Goal: Task Accomplishment & Management: Complete application form

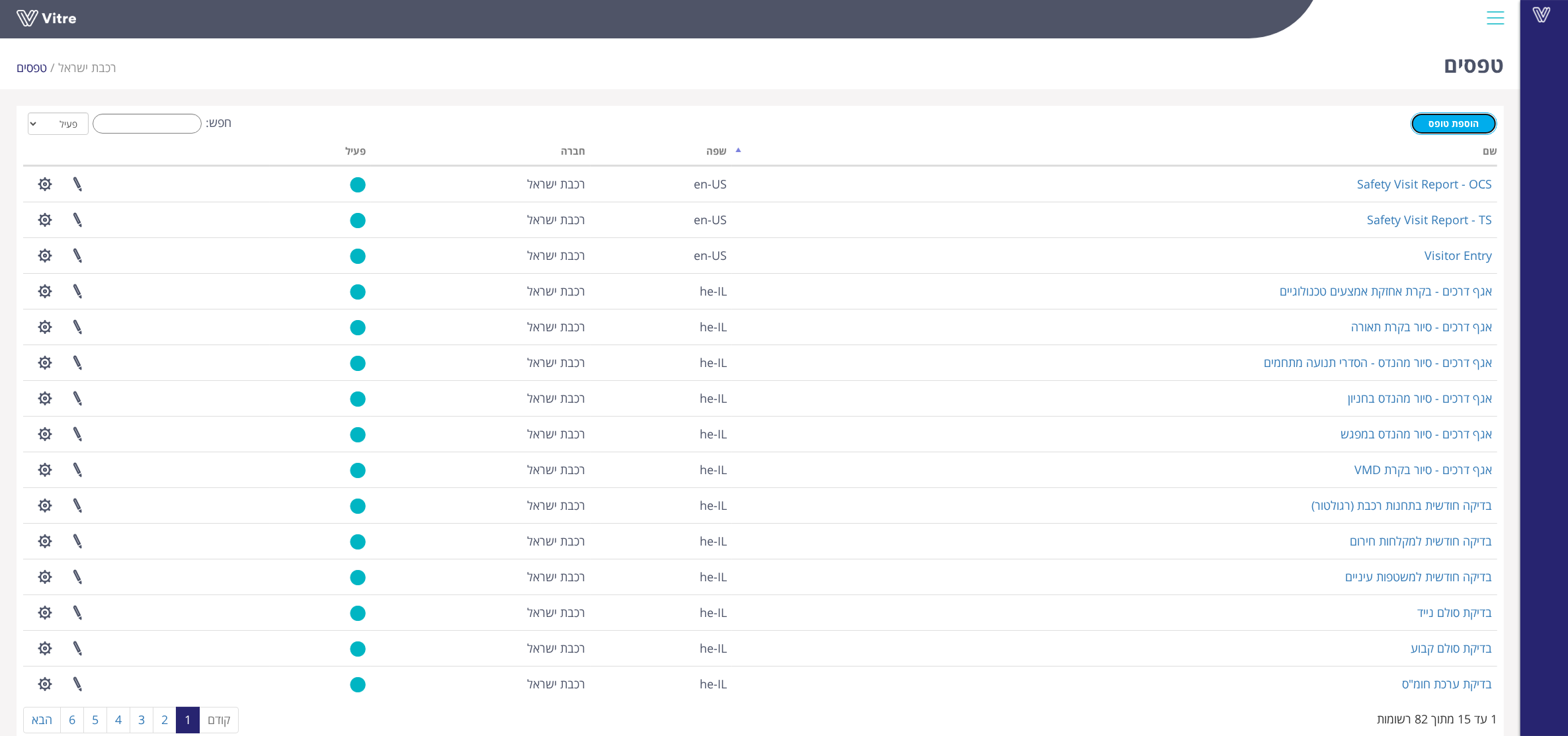
click at [1453, 130] on link "הוספת טופס" at bounding box center [1453, 123] width 86 height 22
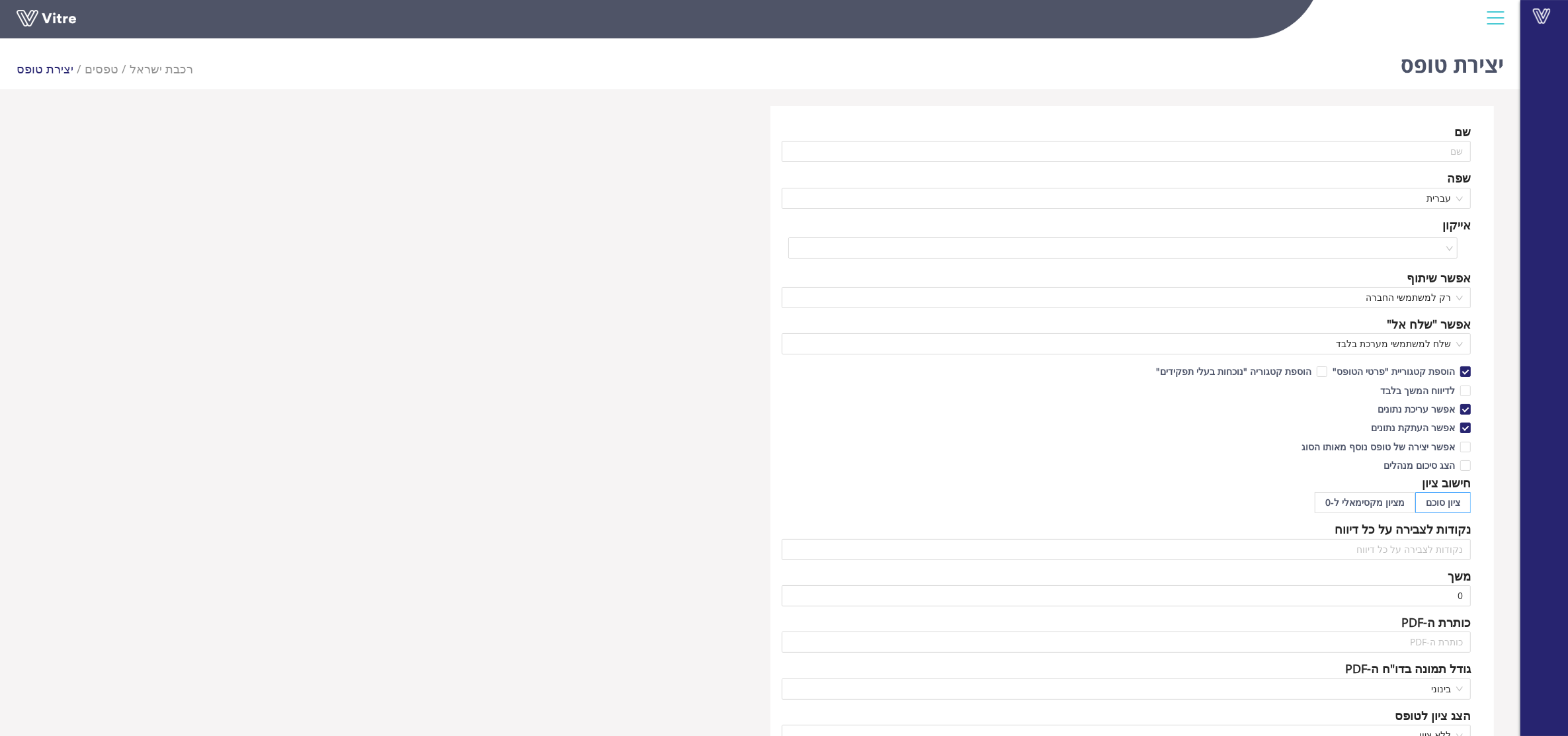
click at [1161, 481] on div "חישוב ציון" at bounding box center [1126, 482] width 690 height 18
click at [1410, 140] on div "שם" at bounding box center [1126, 131] width 690 height 18
click at [1394, 148] on input "text" at bounding box center [1126, 151] width 690 height 21
type input "b"
type input "נוסע חש ברע"
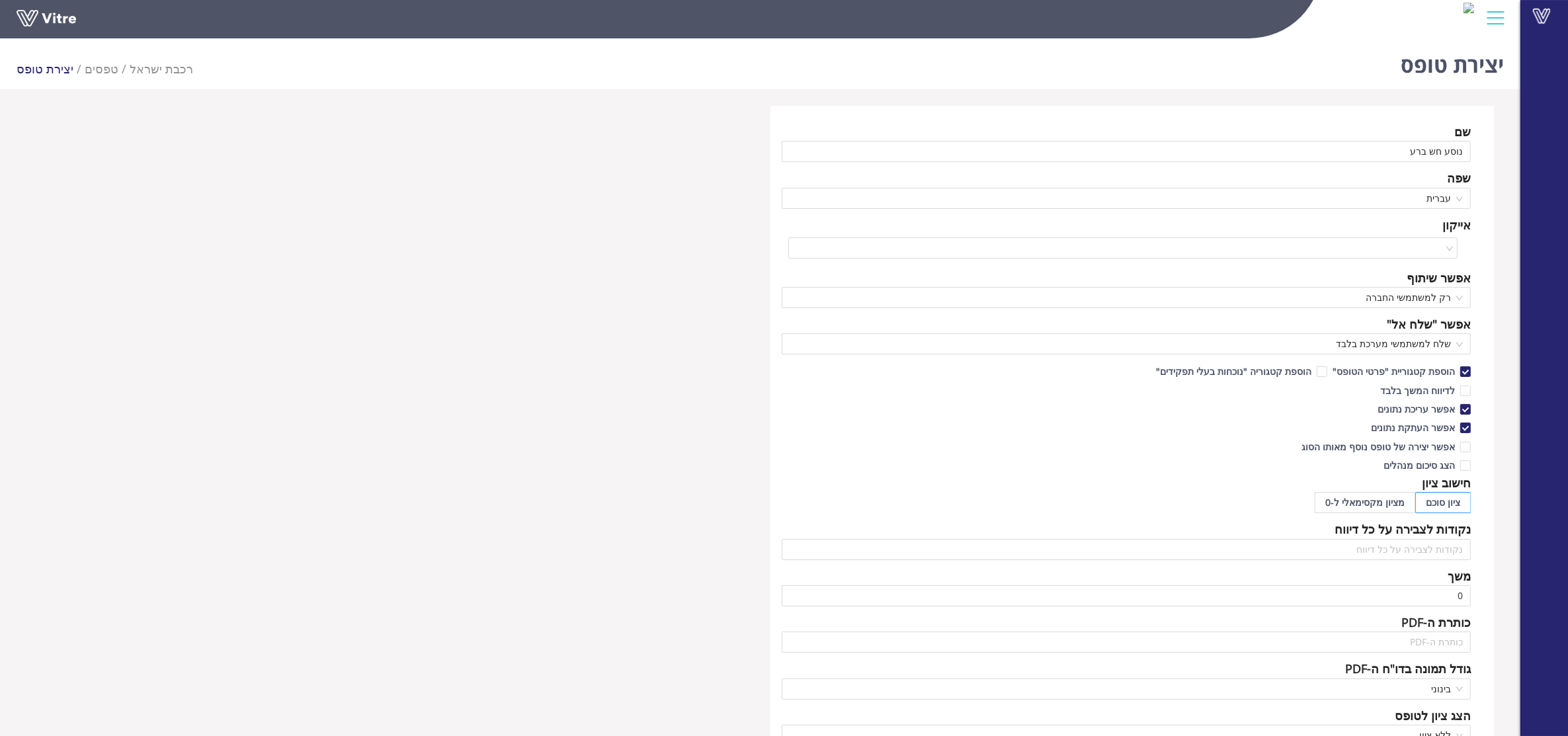
click at [1083, 262] on div "שם נוסע חש ברע שפה עברית אייקון אפשר שיתוף רק למשתמשי החברה אפשר "שלח אל" שלח ל…" at bounding box center [1132, 537] width 724 height 862
click at [1092, 246] on input "search" at bounding box center [1118, 248] width 644 height 20
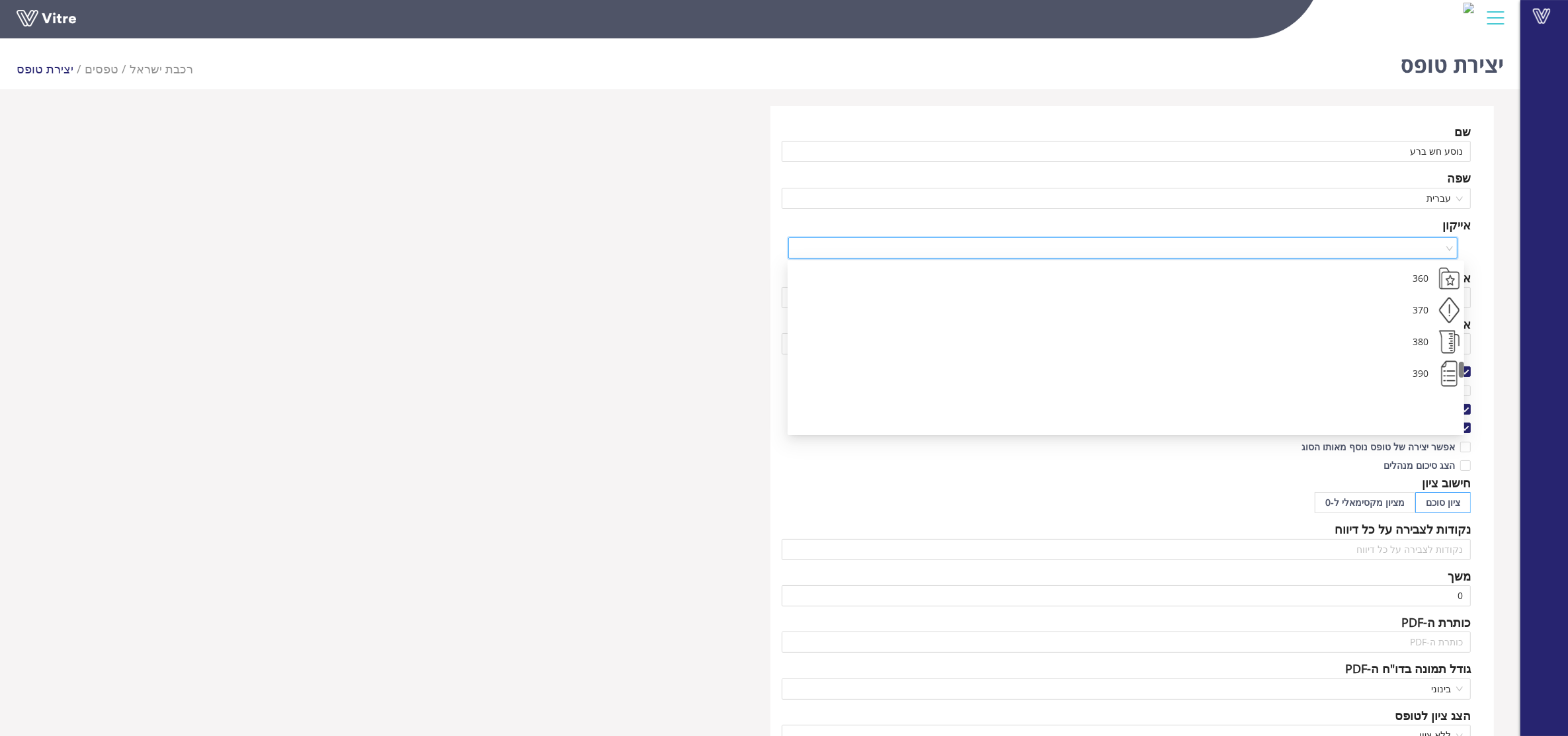
scroll to position [1033, 0]
click at [1438, 390] on div "370" at bounding box center [1125, 395] width 677 height 32
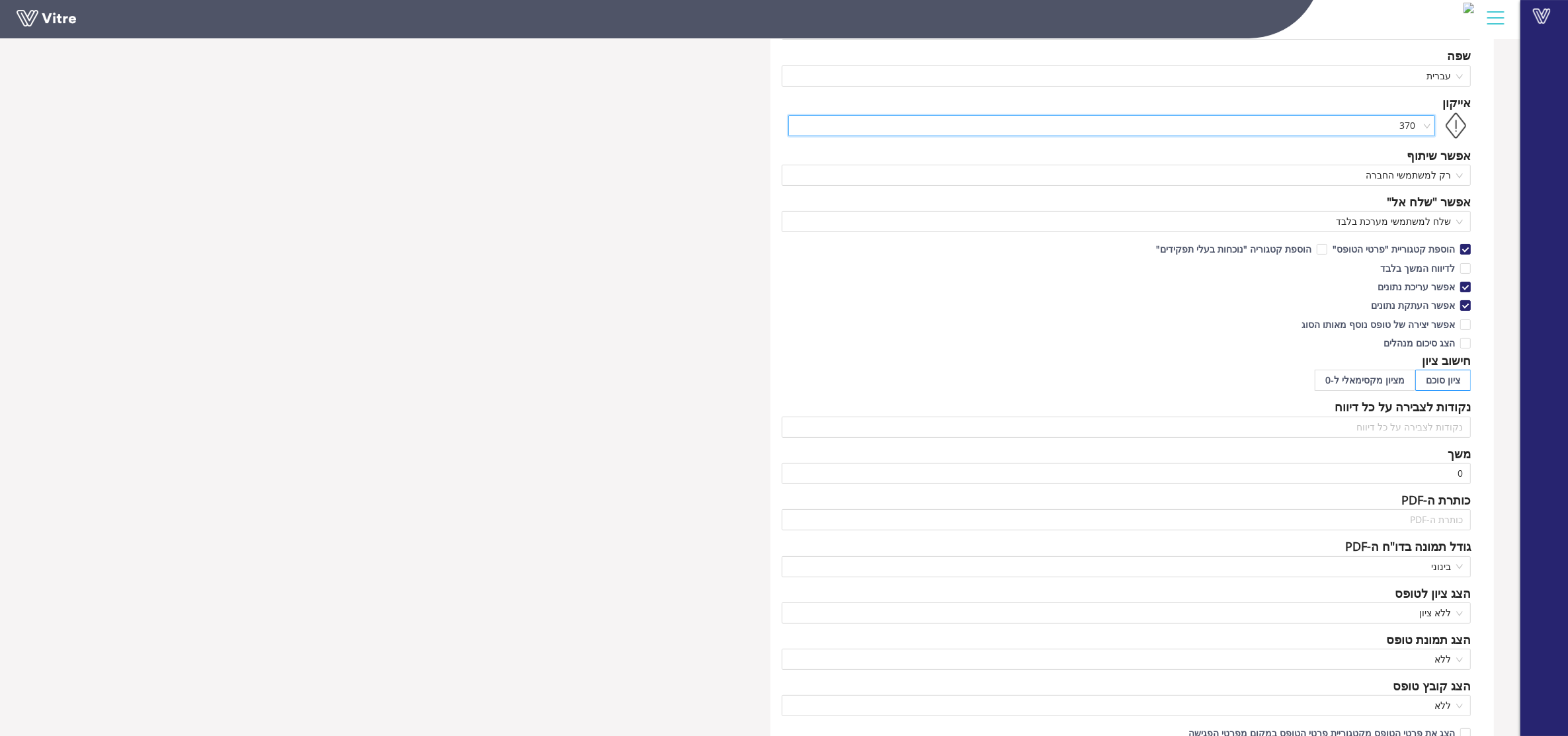
scroll to position [232, 0]
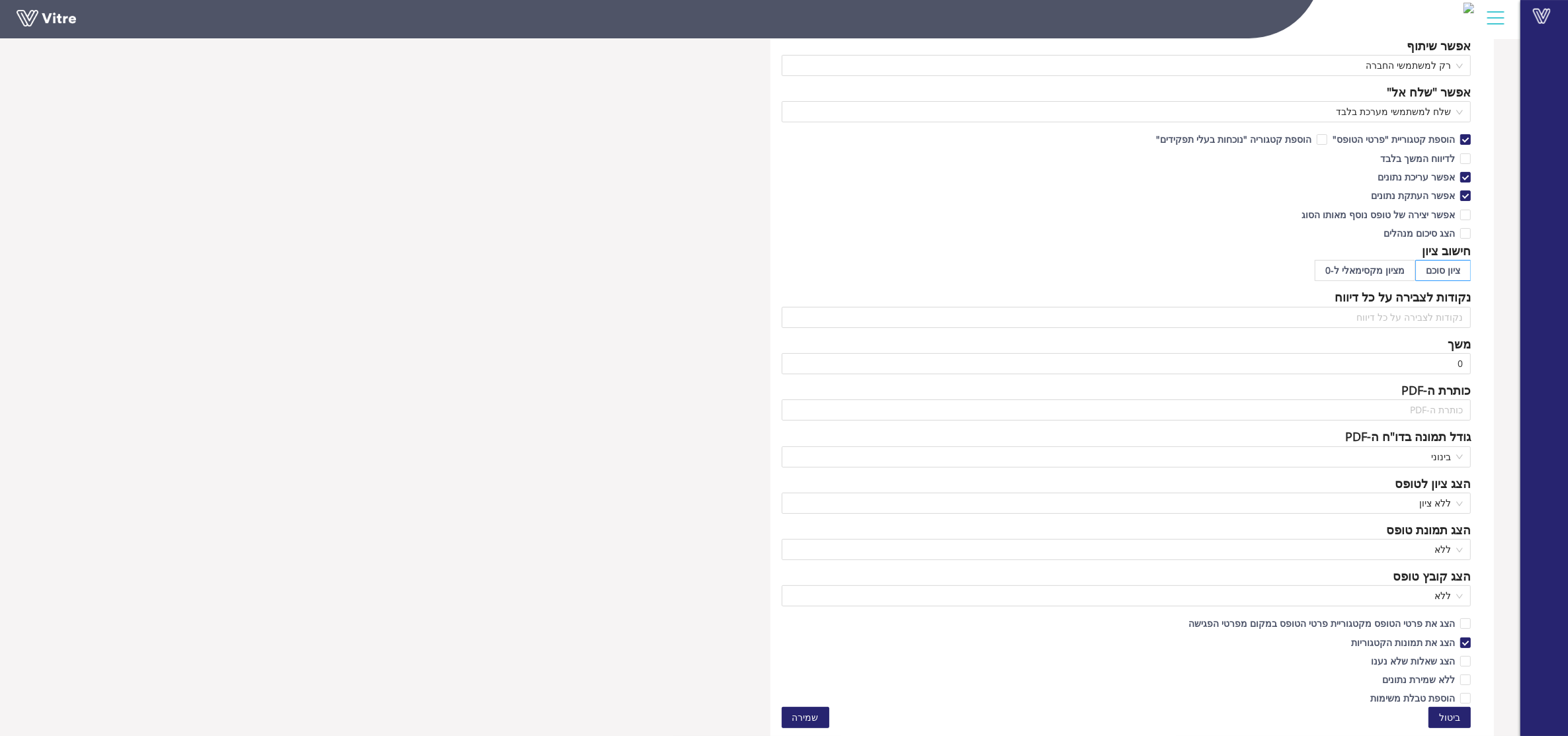
click at [815, 708] on button "שמירה" at bounding box center [805, 718] width 47 height 21
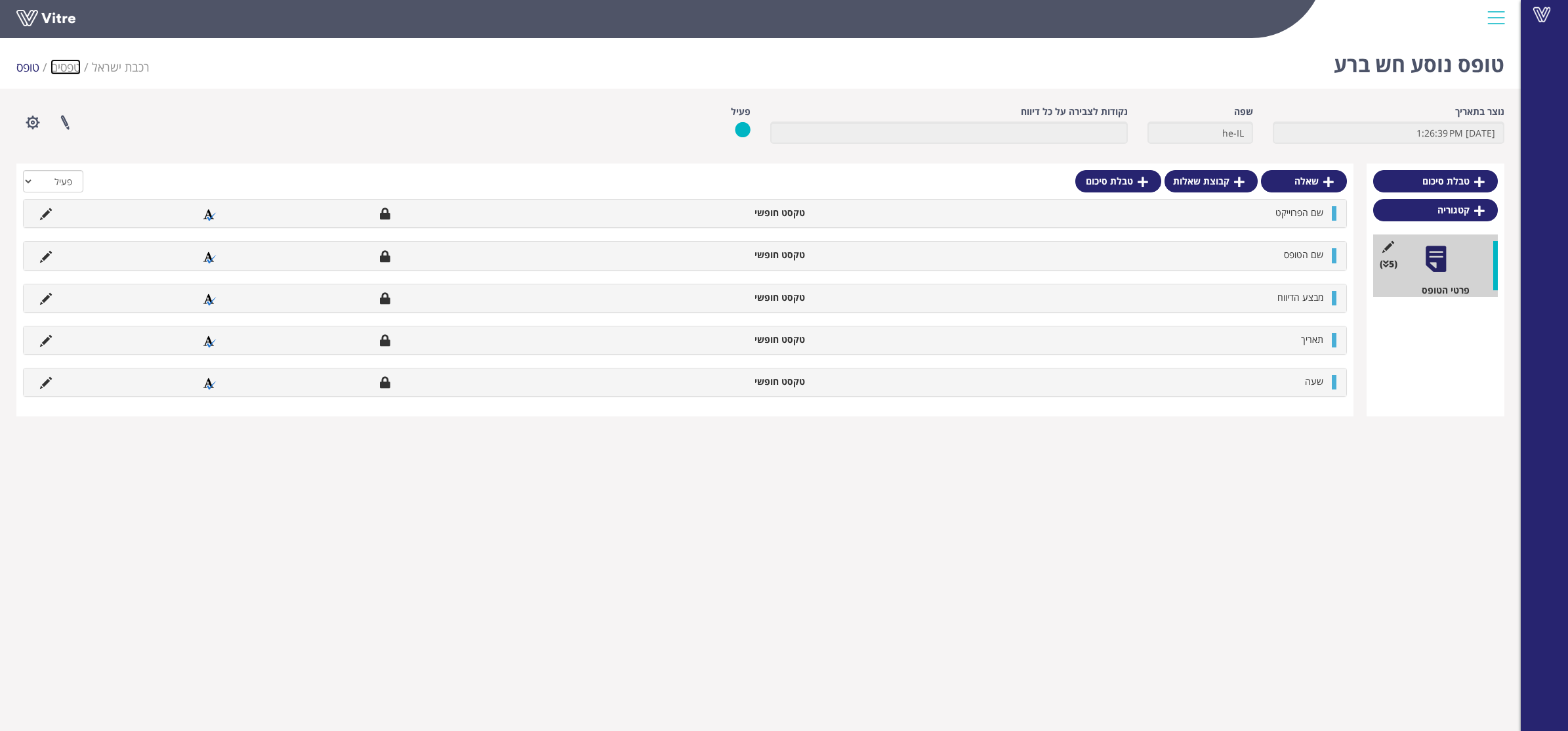
click at [69, 63] on link "טפסים" at bounding box center [66, 67] width 30 height 16
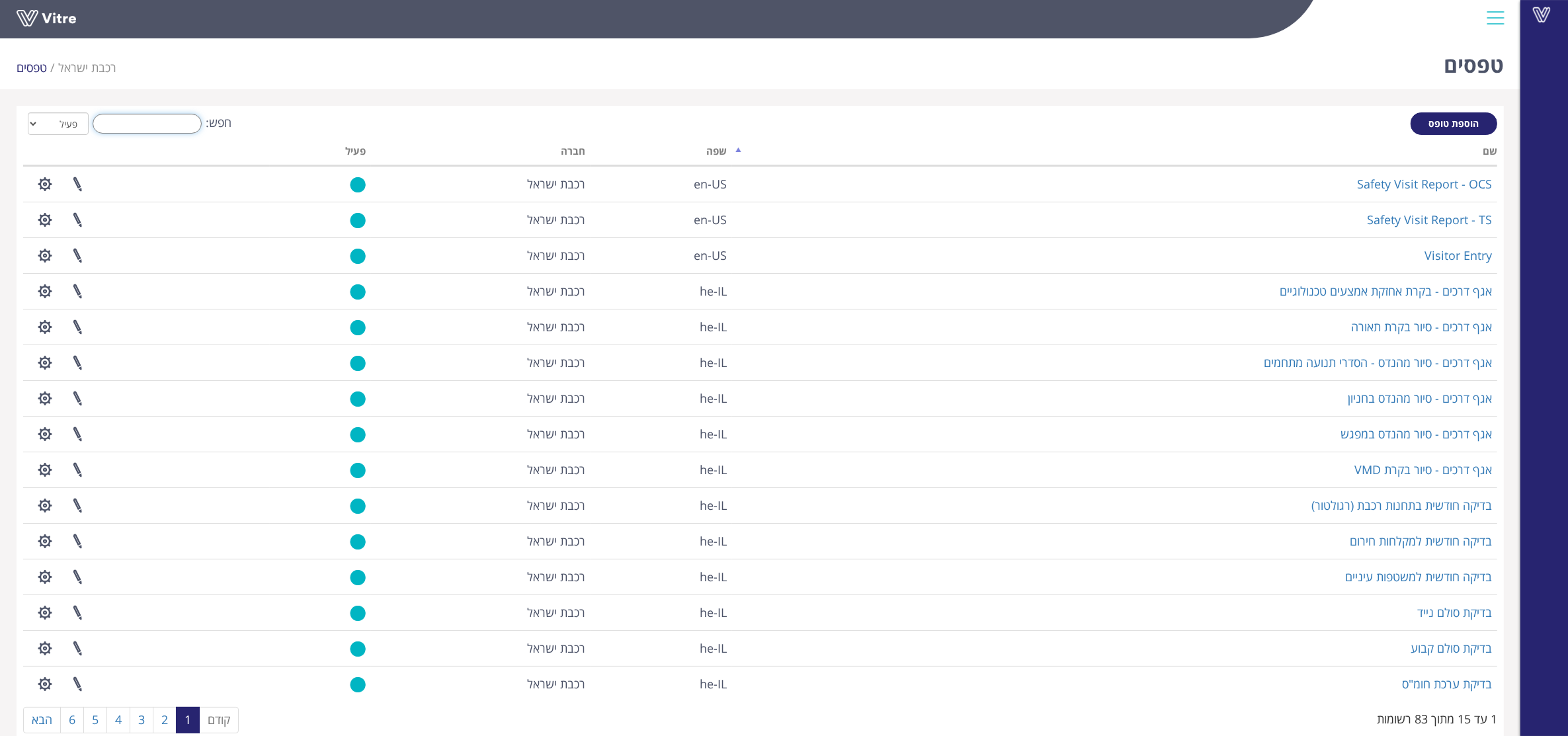
click at [159, 123] on input "חפש:" at bounding box center [147, 124] width 109 height 20
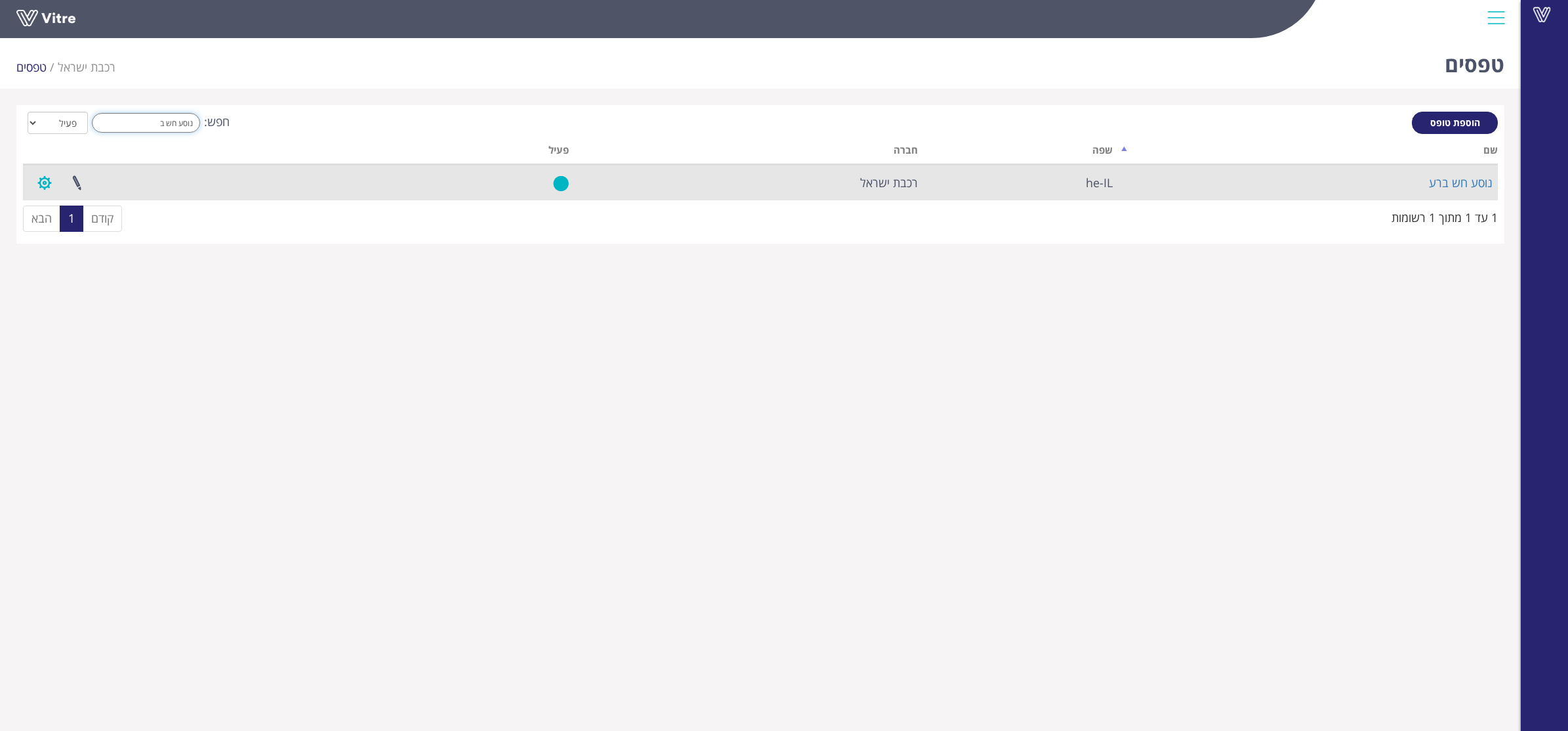
type input "נוסע חש ב"
click at [49, 178] on button "button" at bounding box center [44, 183] width 33 height 35
click at [100, 224] on link "הגדרת משתמשים" at bounding box center [80, 231] width 104 height 17
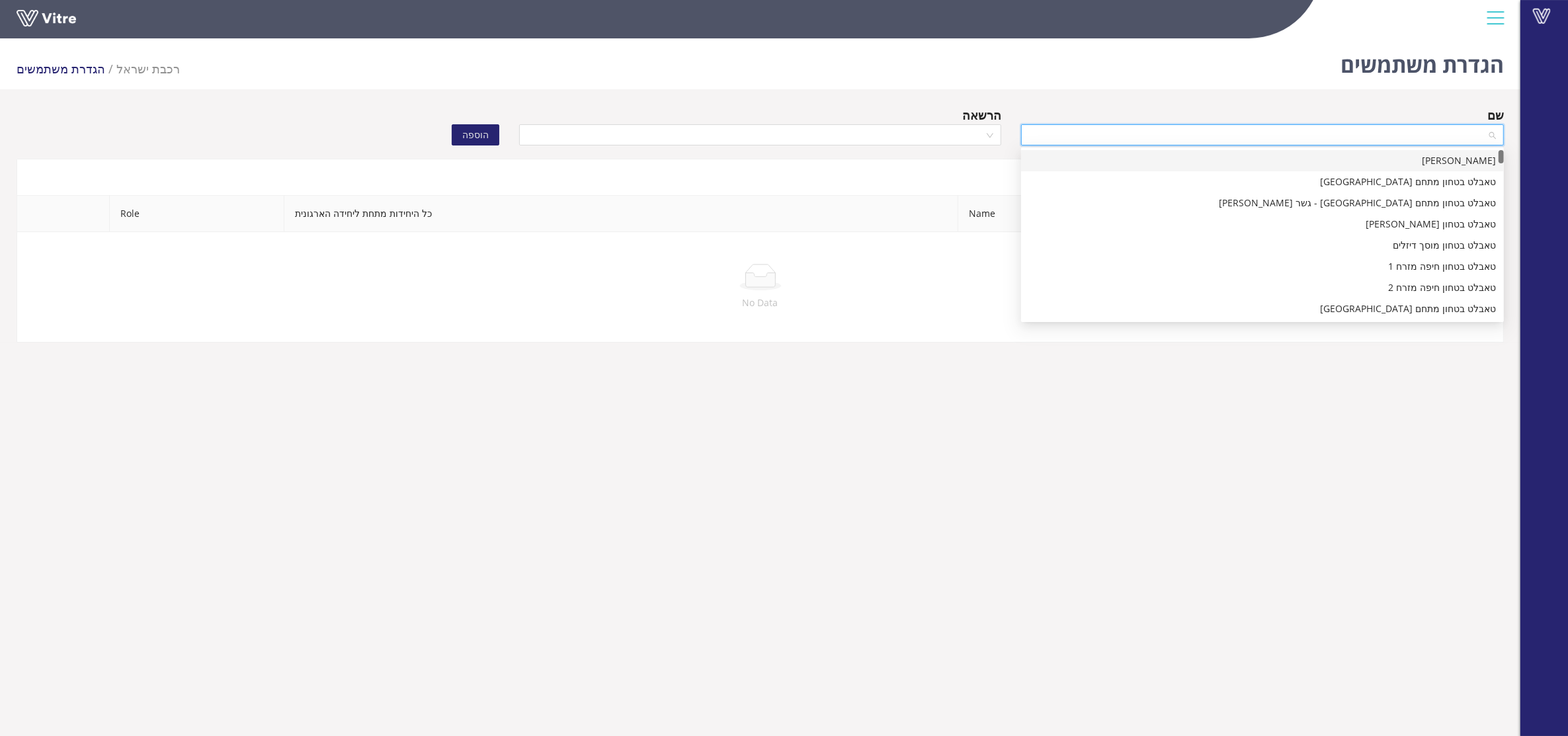
click at [1169, 134] on input "search" at bounding box center [1258, 135] width 458 height 20
type input "א"
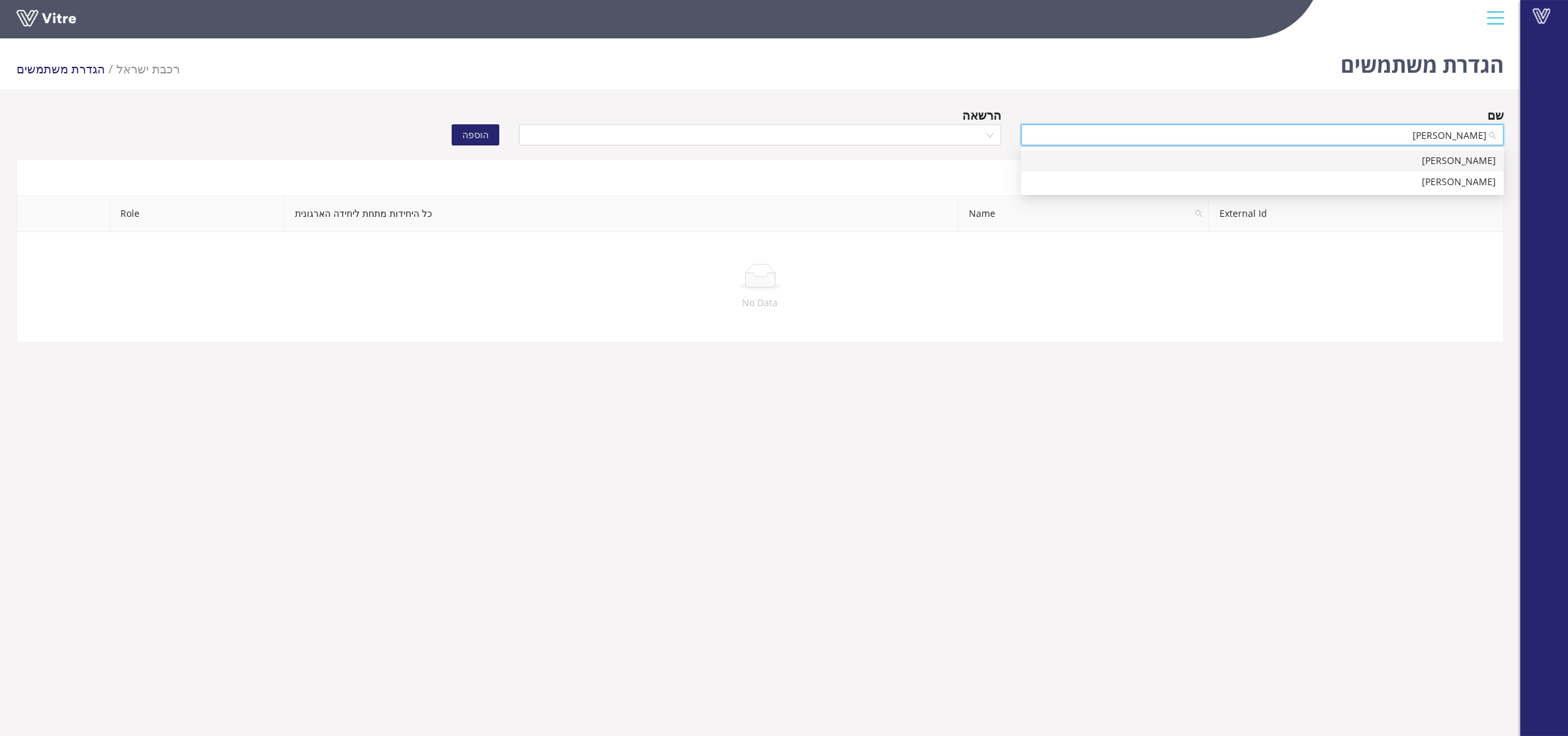
type input "ברבי אי"
click at [1110, 179] on div "ברבי איבי אהובה" at bounding box center [1262, 181] width 467 height 15
click at [951, 135] on input "search" at bounding box center [755, 135] width 458 height 20
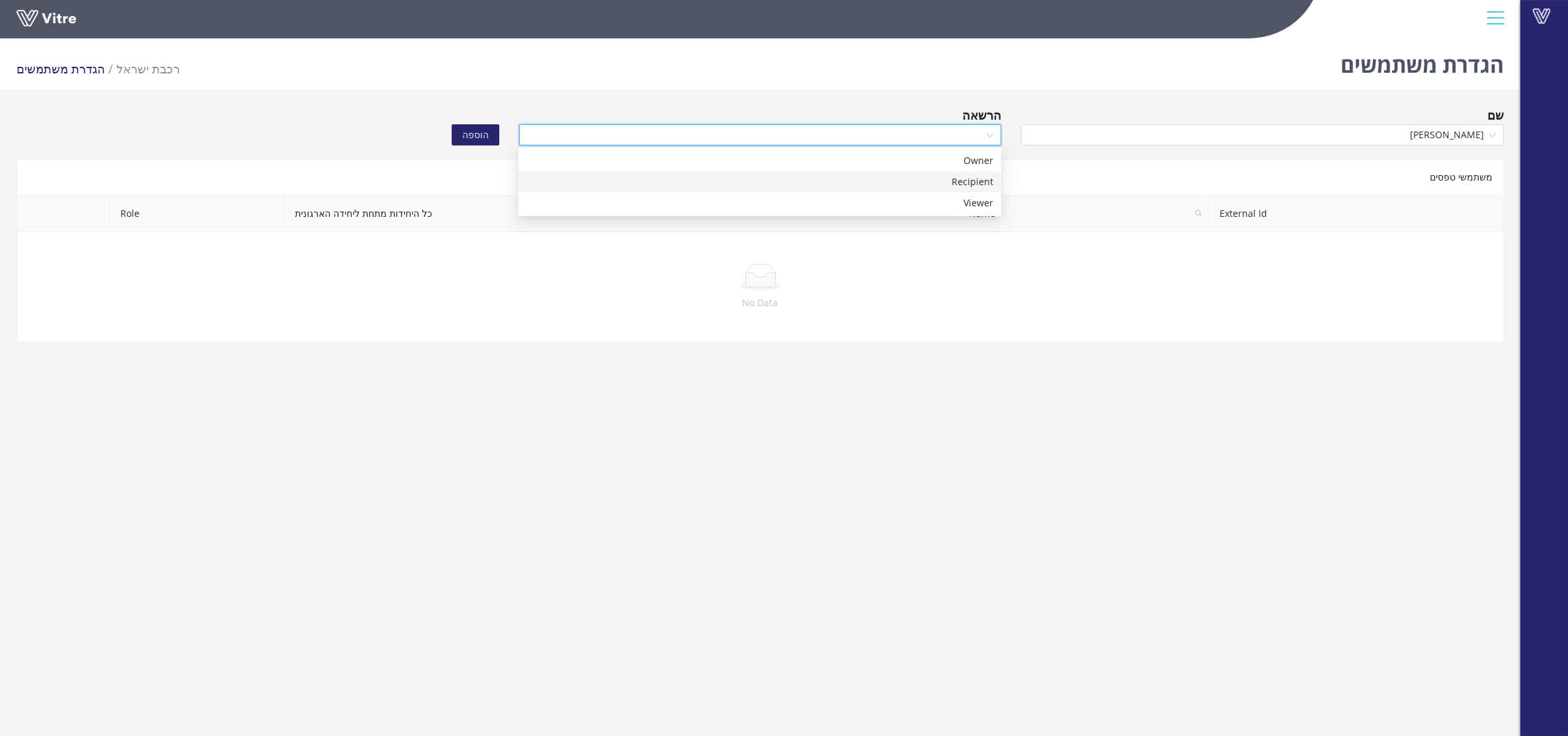
click at [918, 186] on div "Recipient" at bounding box center [760, 181] width 467 height 15
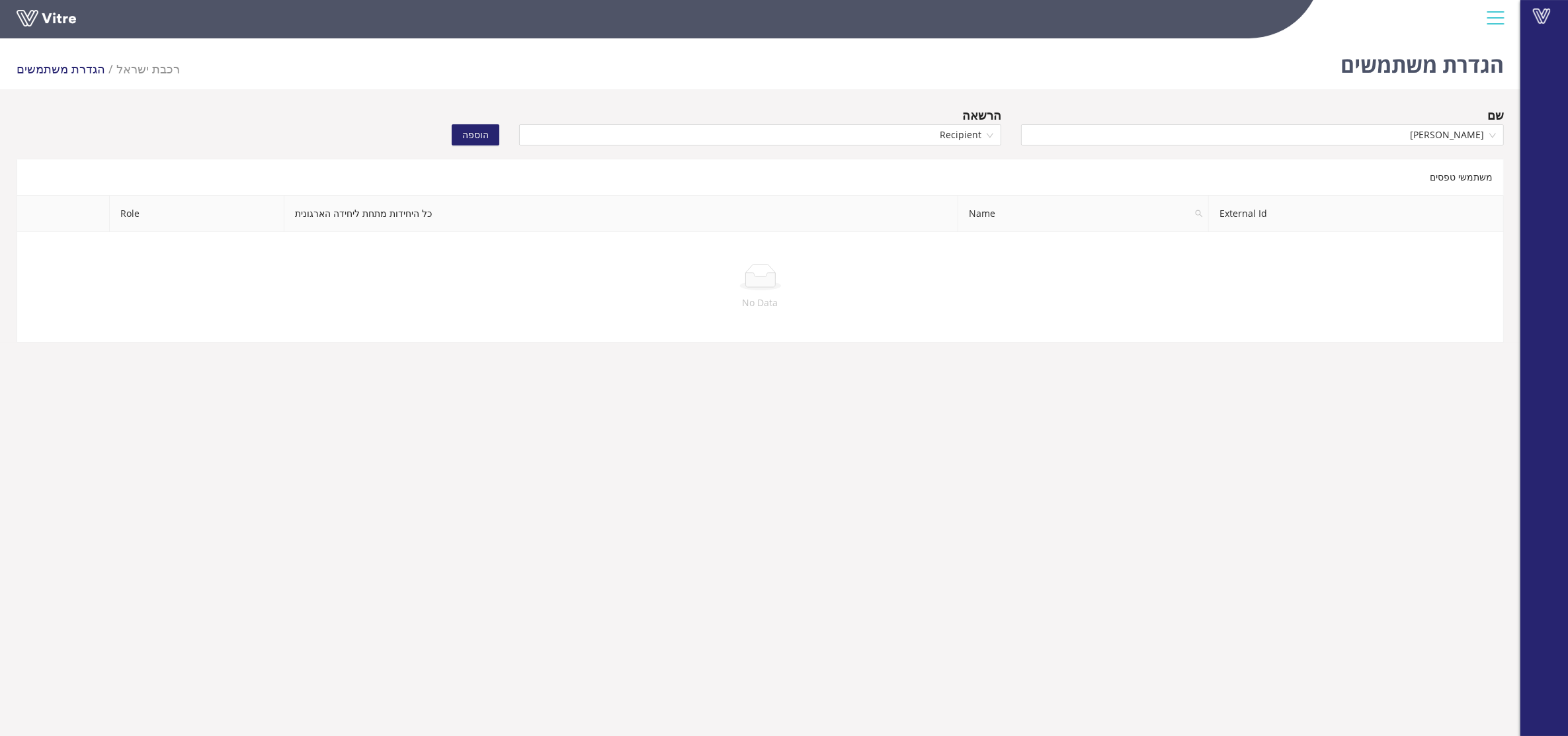
click at [465, 137] on span "הוספה" at bounding box center [476, 135] width 27 height 15
